Goal: Task Accomplishment & Management: Manage account settings

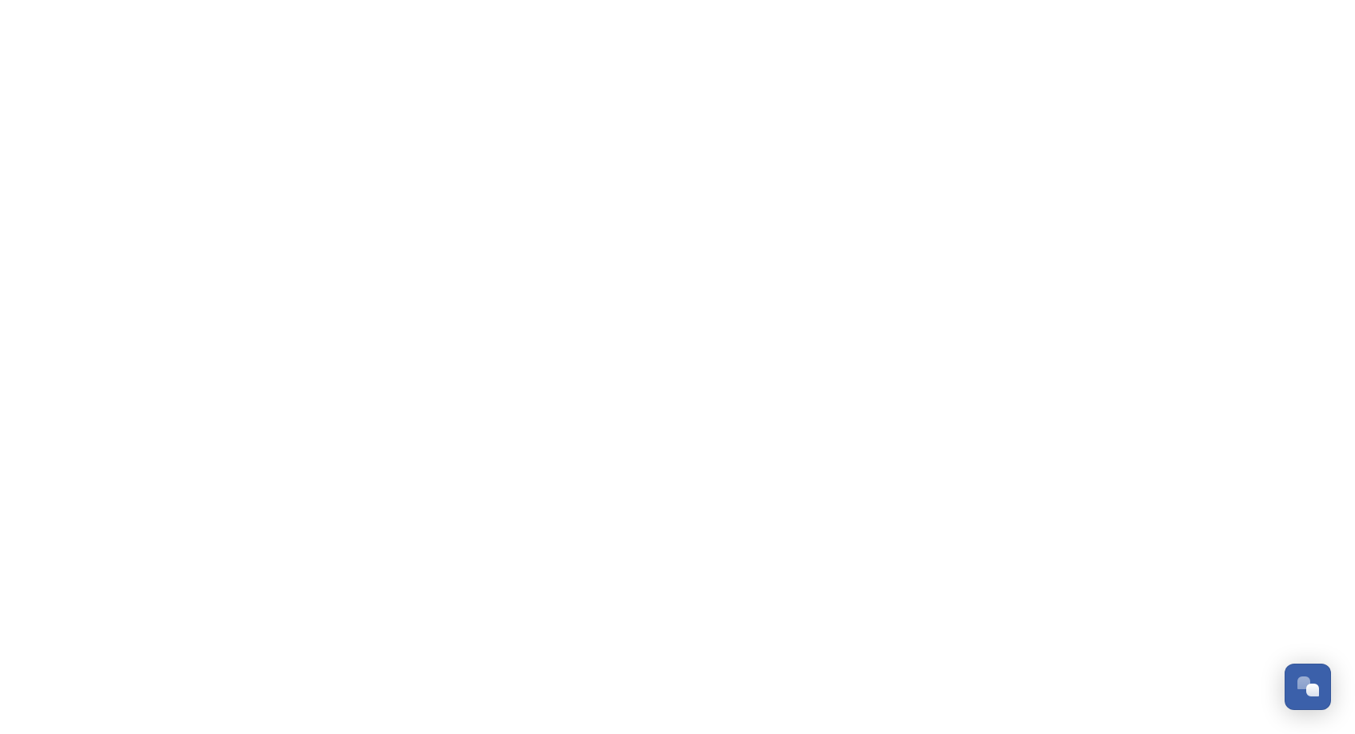
scroll to position [506, 0]
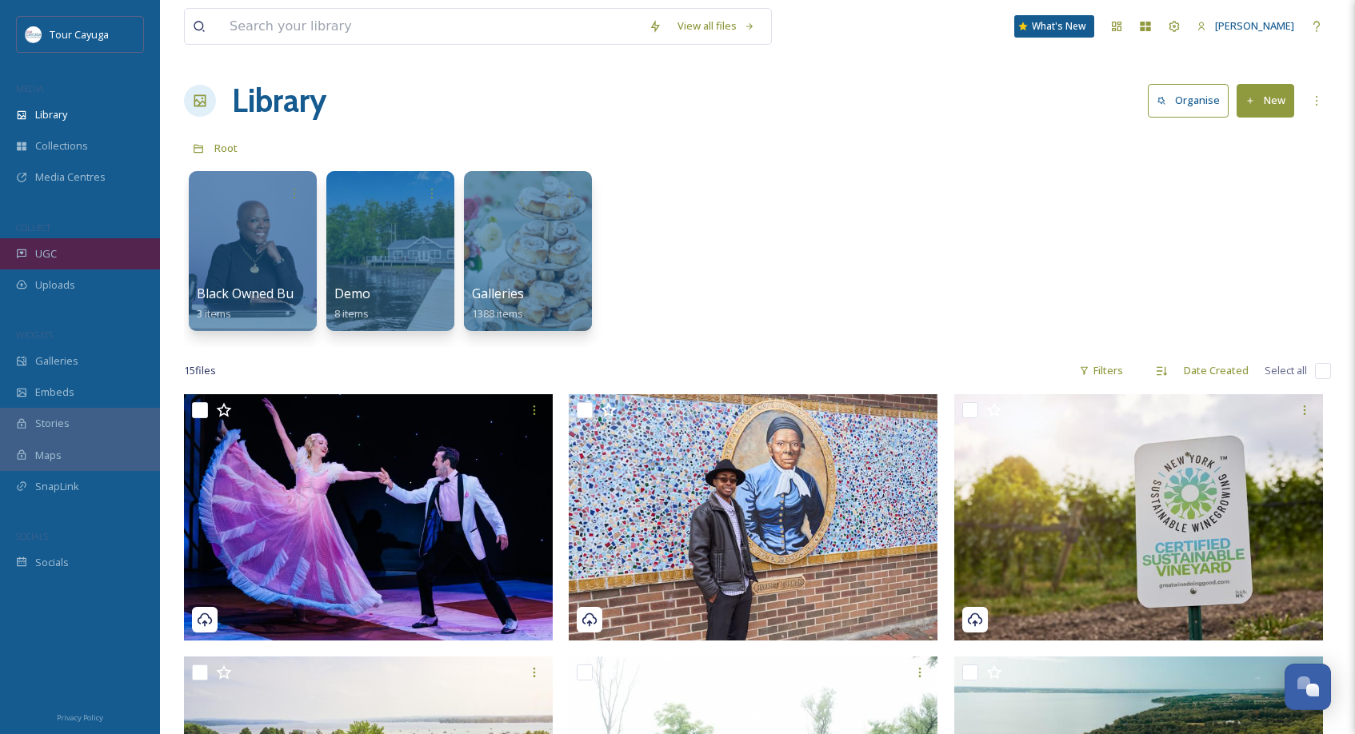
click at [58, 247] on div "UGC" at bounding box center [80, 253] width 160 height 31
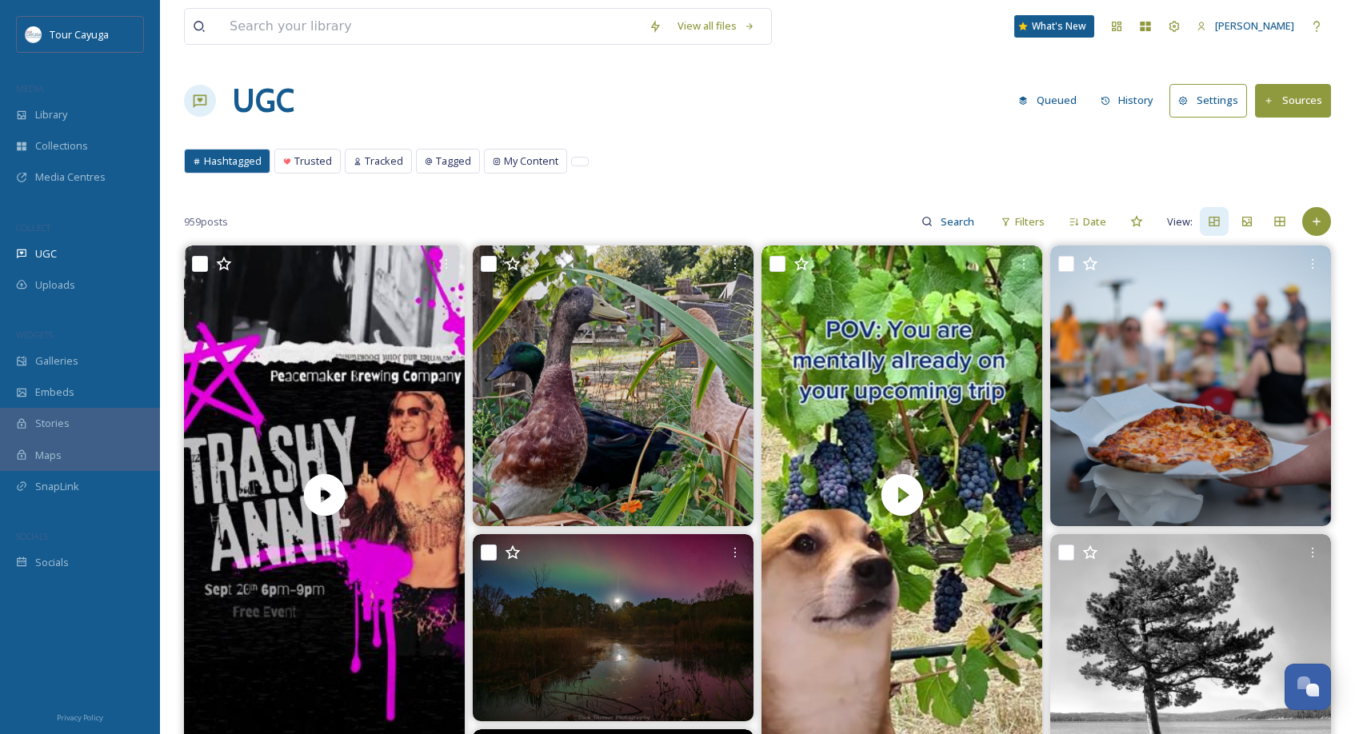
click at [1283, 104] on button "Sources" at bounding box center [1293, 100] width 76 height 33
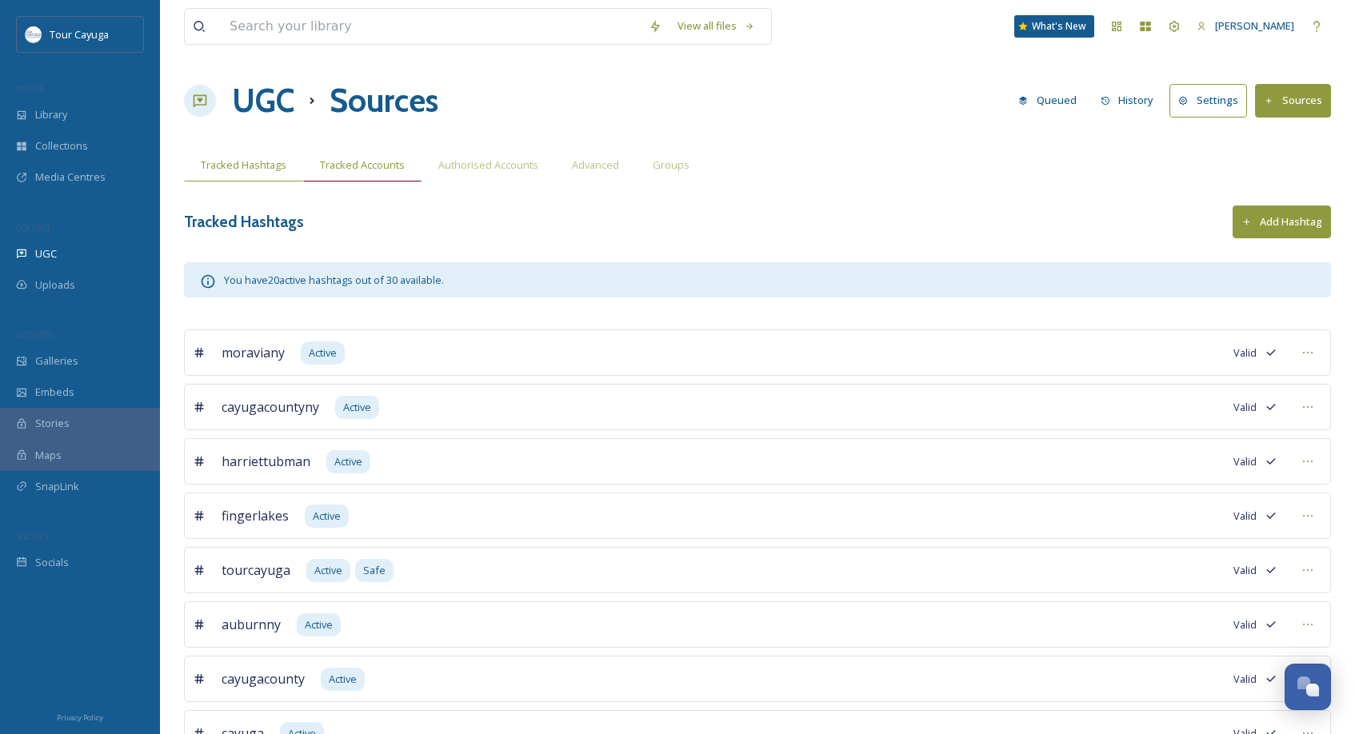
click at [379, 164] on span "Tracked Accounts" at bounding box center [362, 165] width 85 height 15
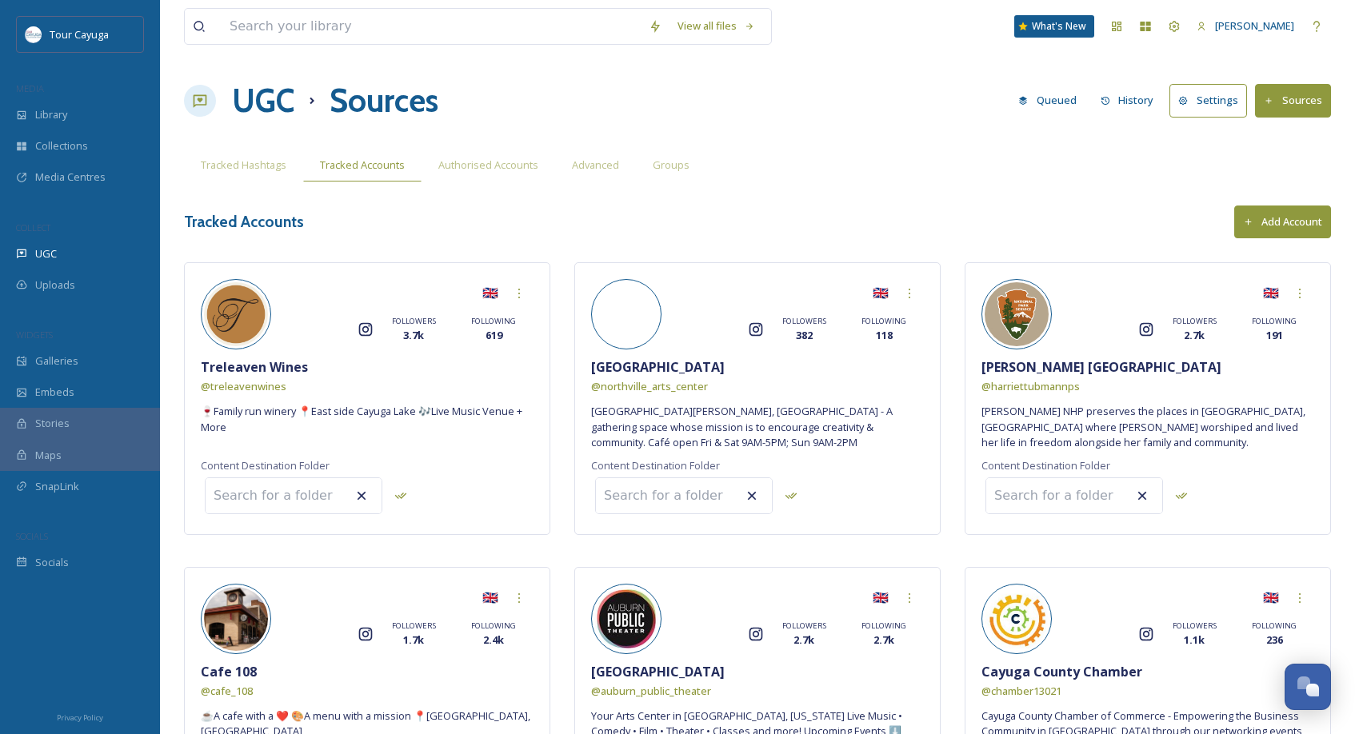
click at [1256, 214] on button "Add Account" at bounding box center [1282, 222] width 97 height 33
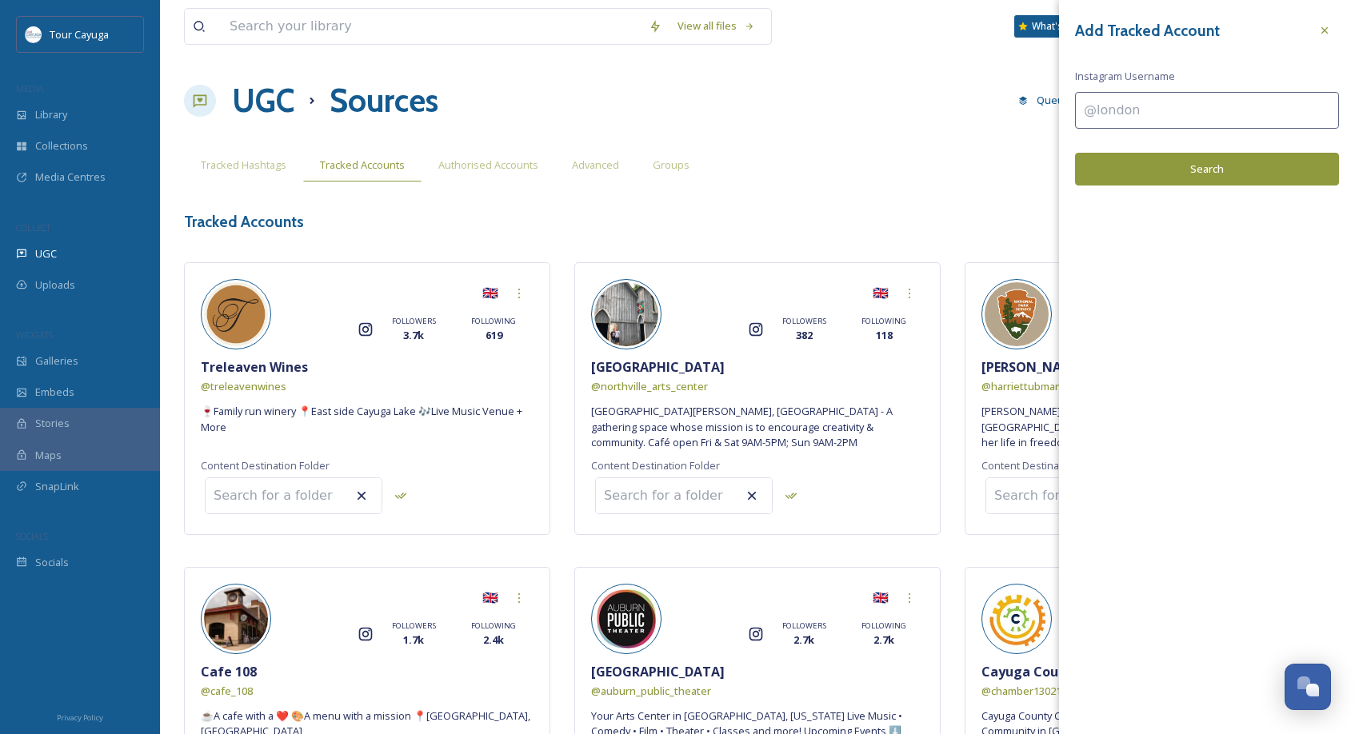
click at [1152, 114] on input at bounding box center [1207, 110] width 264 height 37
paste input "toddtanner7876"
click at [1084, 113] on input "toddtanner7876" at bounding box center [1207, 110] width 264 height 37
type input "@toddtanner7876"
click at [1171, 175] on button "Search" at bounding box center [1207, 169] width 264 height 33
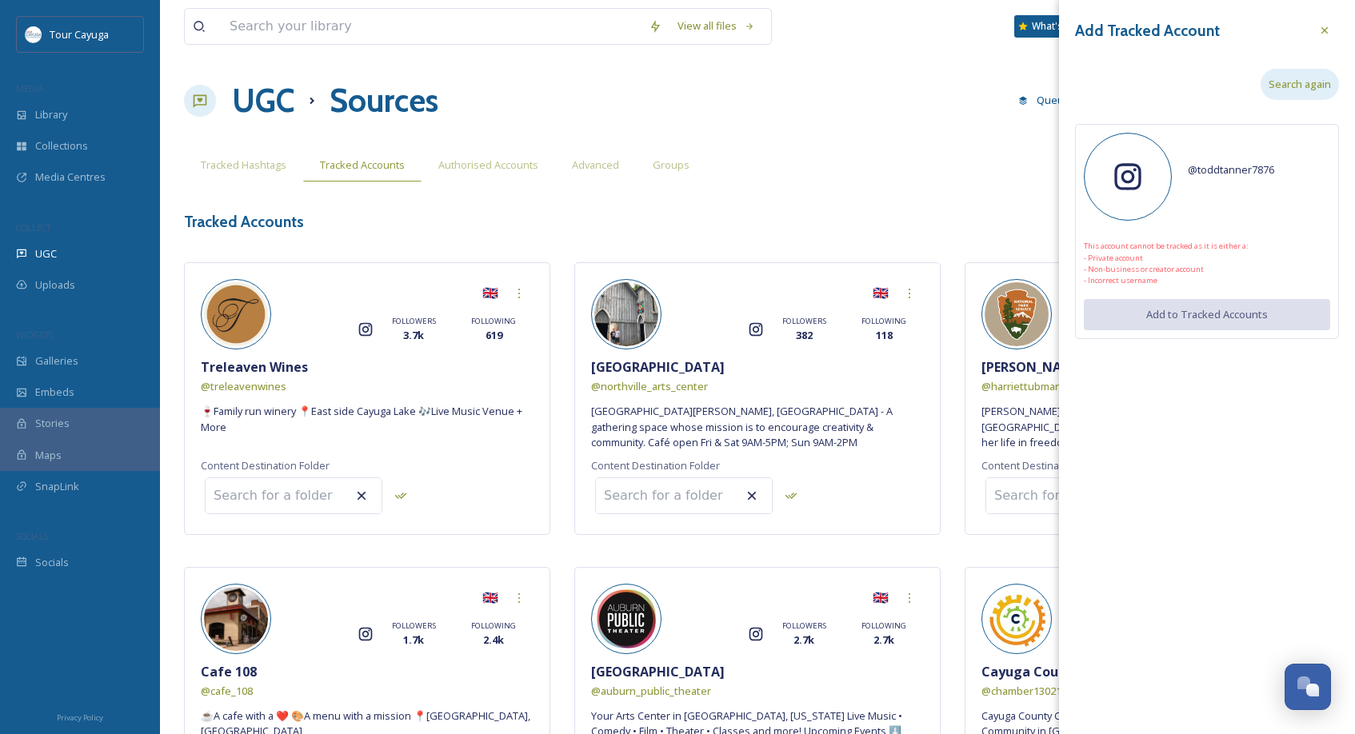
click at [1303, 80] on span "Search again" at bounding box center [1300, 84] width 62 height 15
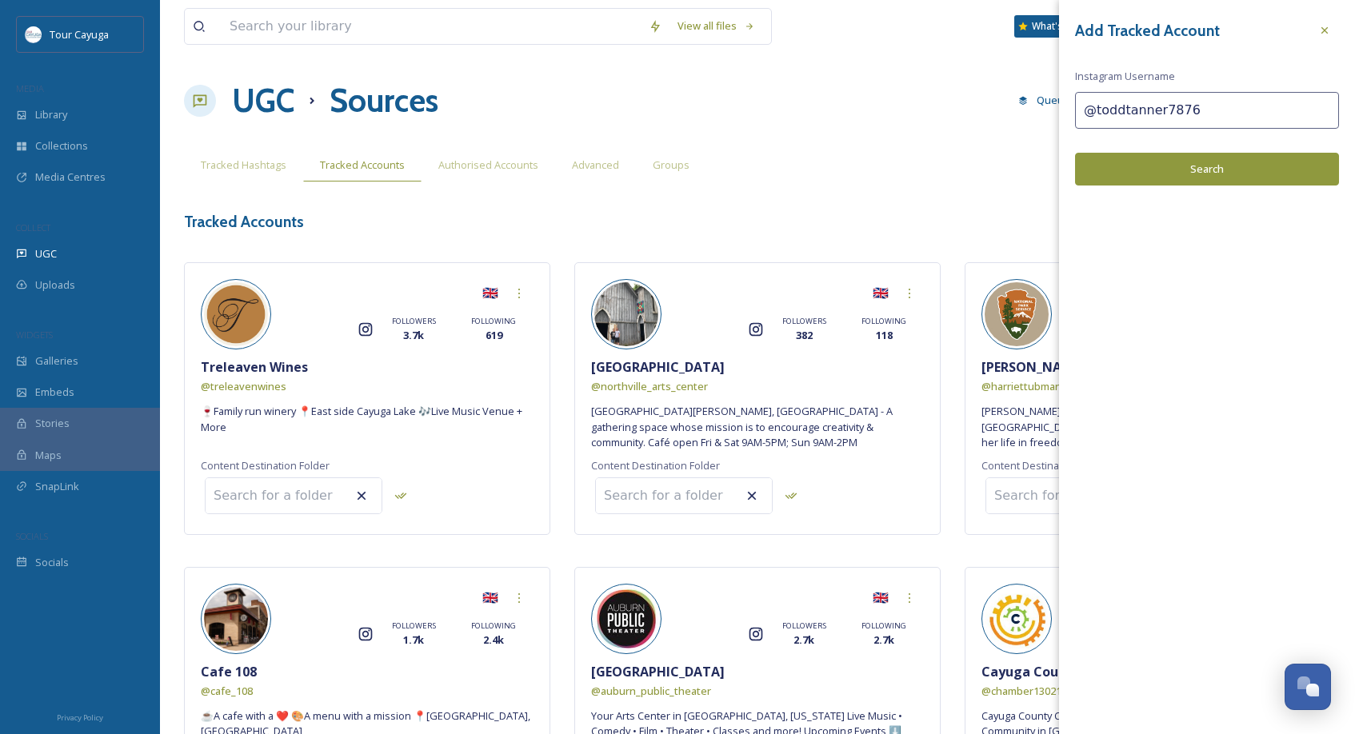
drag, startPoint x: 1094, startPoint y: 108, endPoint x: 1085, endPoint y: 108, distance: 9.6
click at [1085, 108] on input "@toddtanner7876" at bounding box center [1207, 110] width 264 height 37
type input "toddtanner7876"
click at [1158, 165] on button "Search" at bounding box center [1207, 169] width 264 height 33
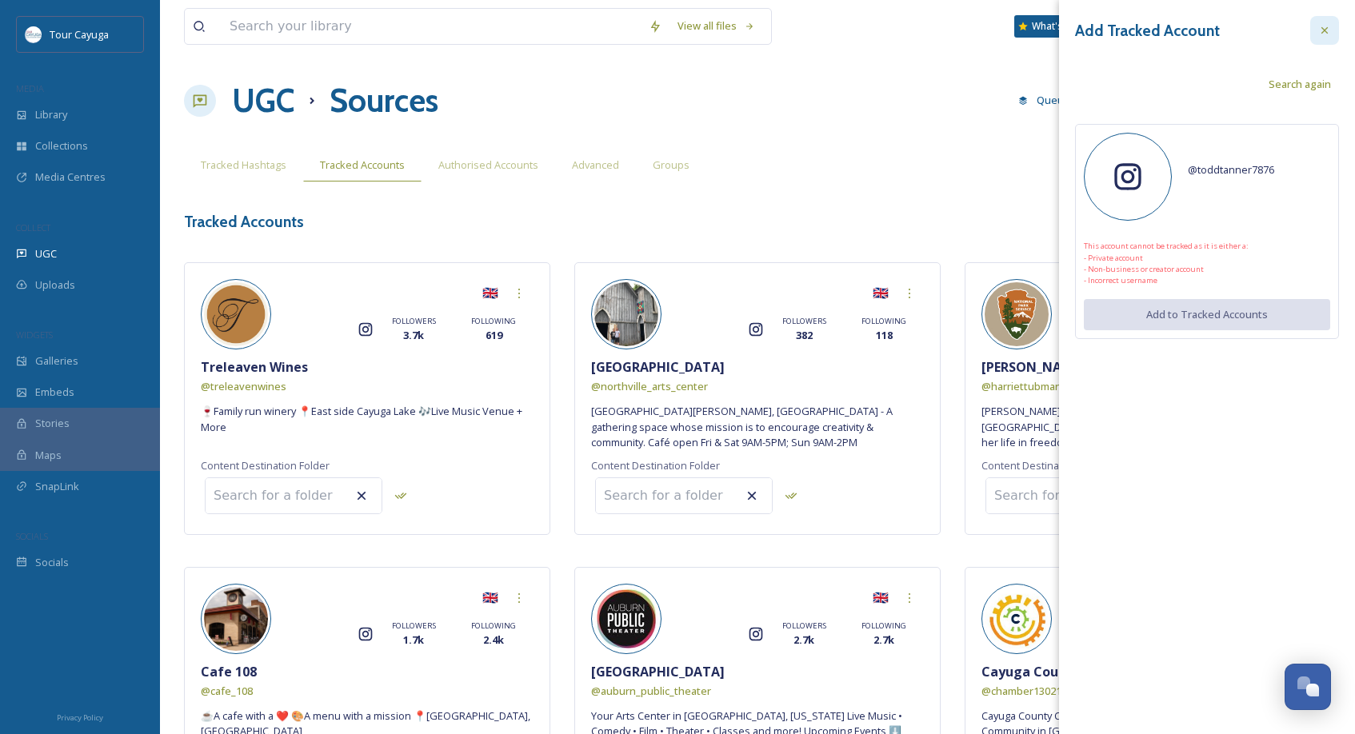
click at [1327, 27] on icon at bounding box center [1324, 30] width 13 height 13
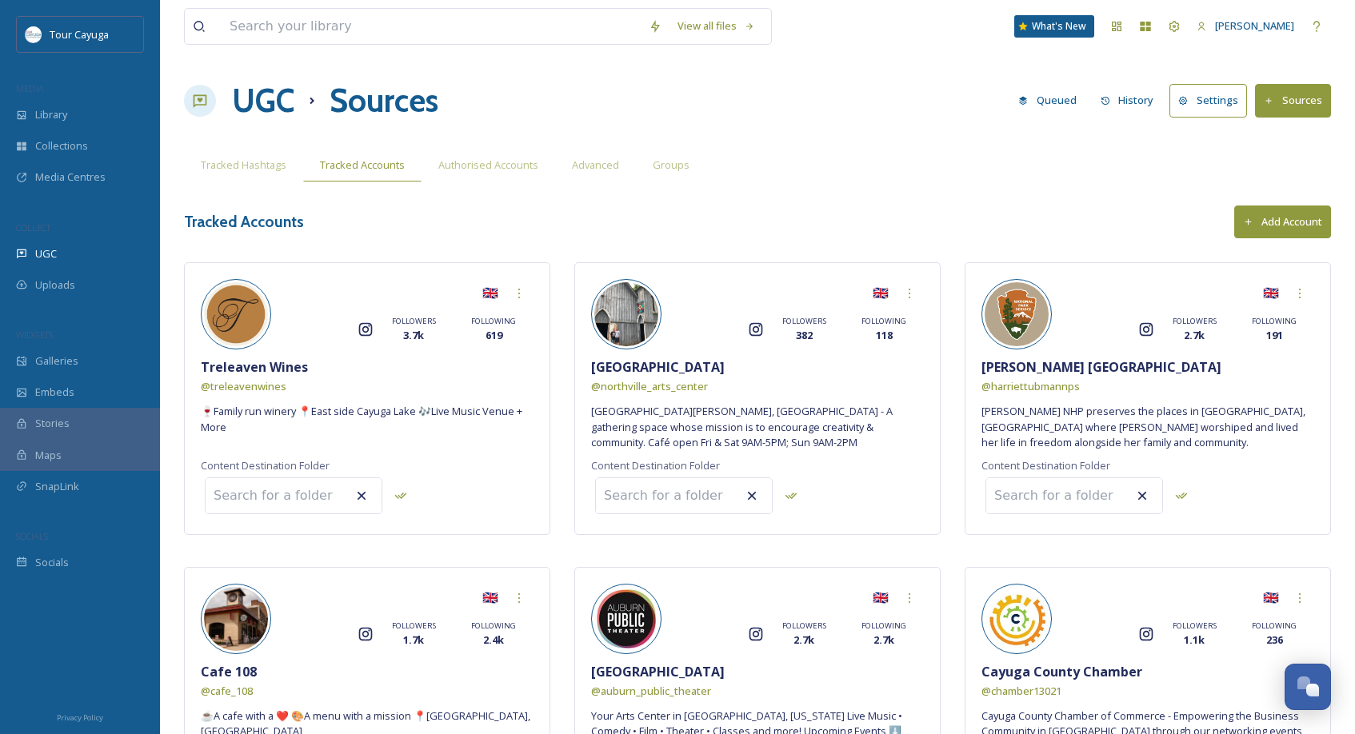
click at [1266, 220] on button "Add Account" at bounding box center [1282, 222] width 97 height 33
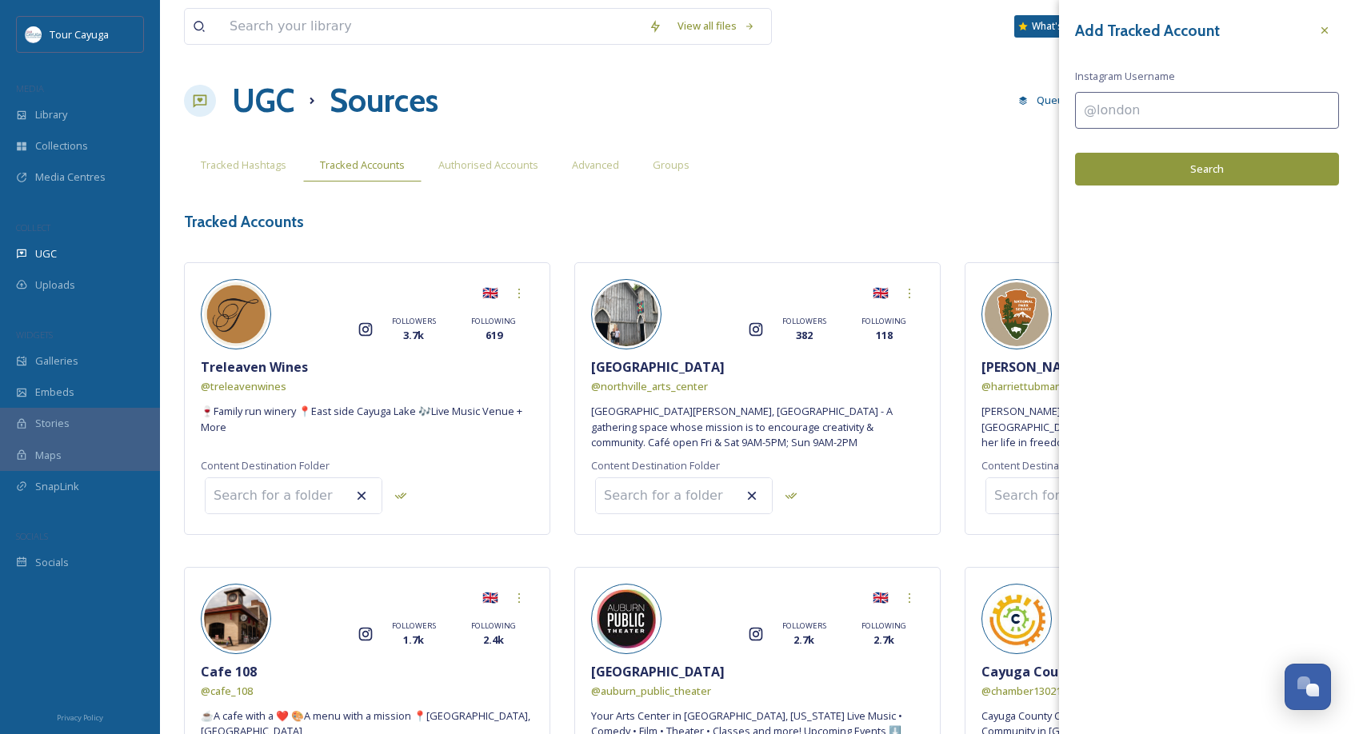
click at [1176, 111] on input at bounding box center [1207, 110] width 264 height 37
type input "@[GEOGRAPHIC_DATA]"
click at [1193, 167] on button "Search" at bounding box center [1207, 169] width 264 height 33
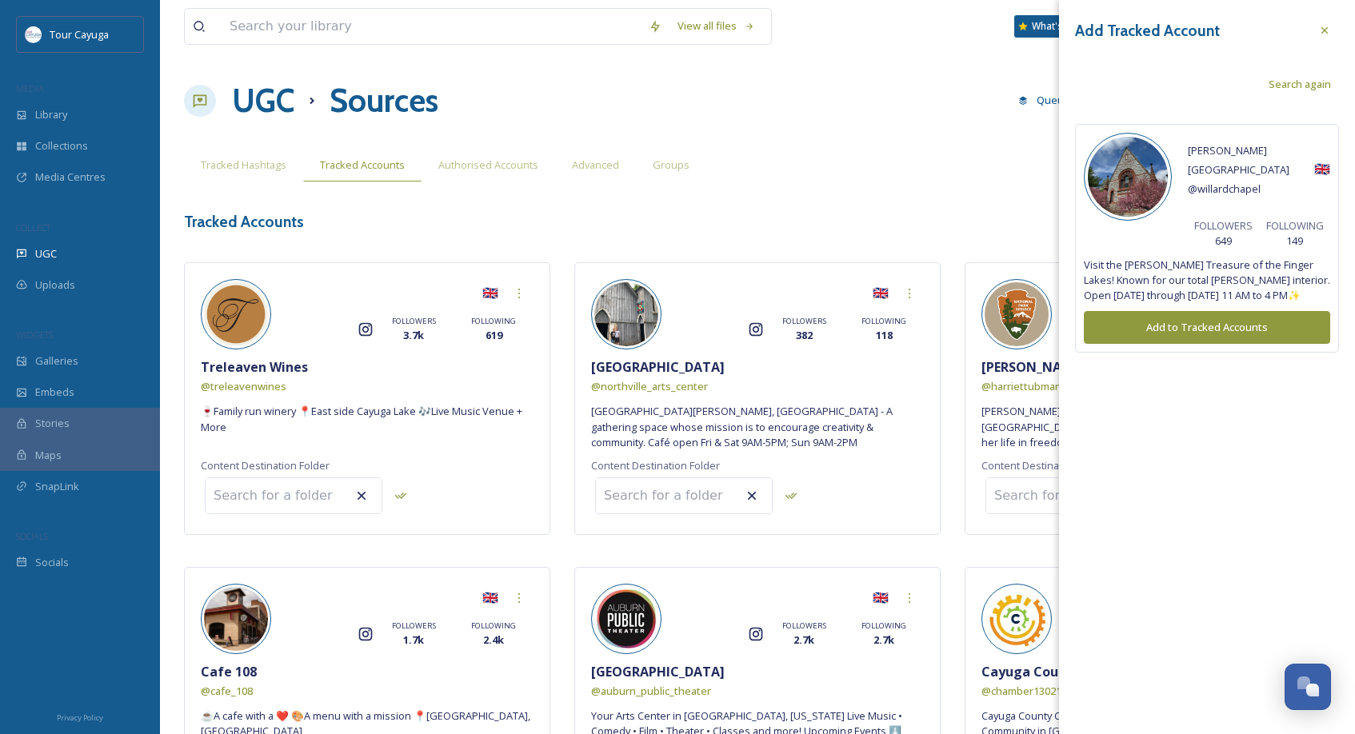
click at [1164, 312] on button "Add to Tracked Accounts" at bounding box center [1207, 327] width 246 height 33
